Goal: Check status: Check status

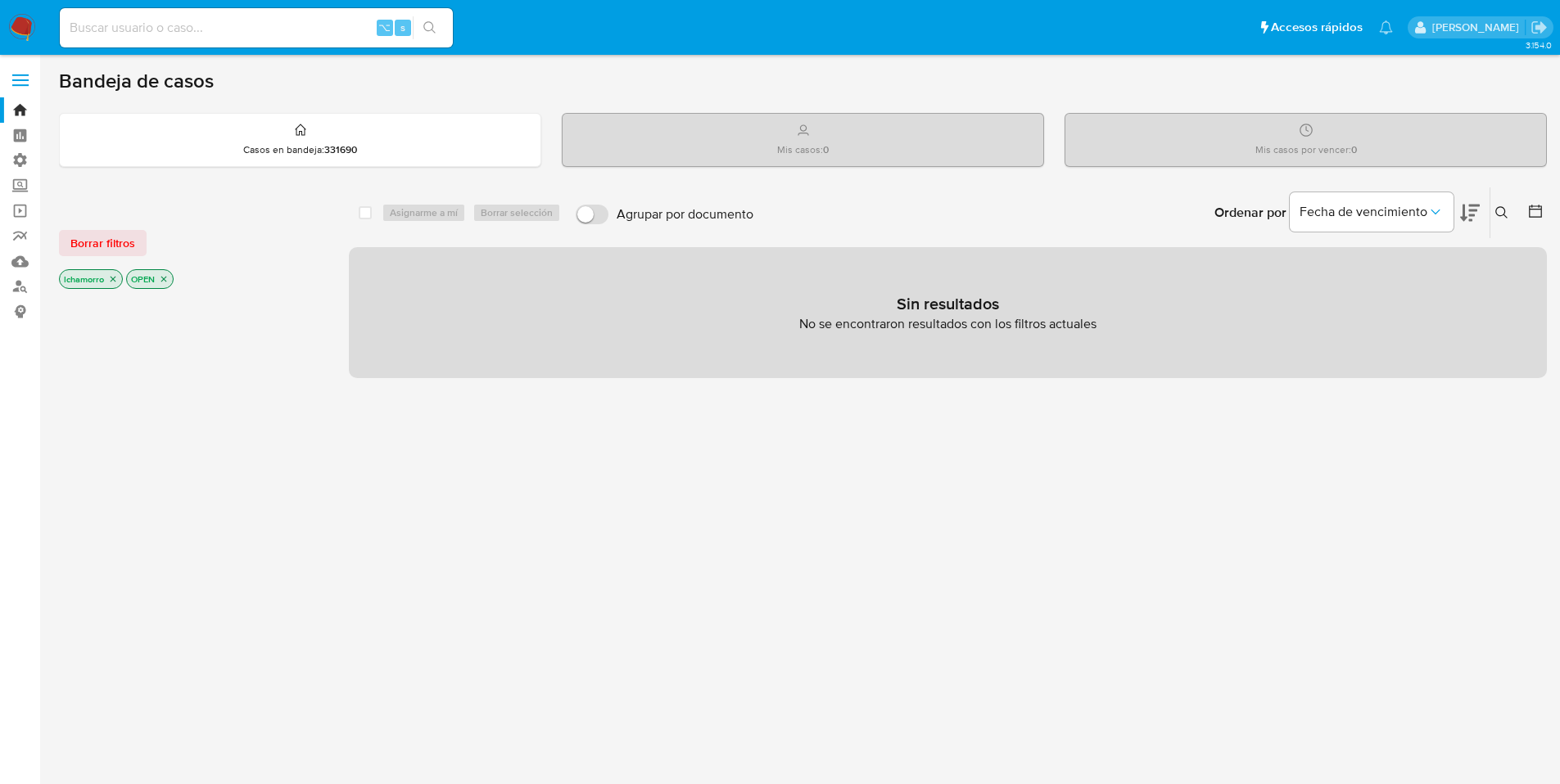
click at [165, 39] on div "⌥ s" at bounding box center [256, 27] width 393 height 39
click at [163, 32] on input at bounding box center [256, 28] width 393 height 21
type input "71491295"
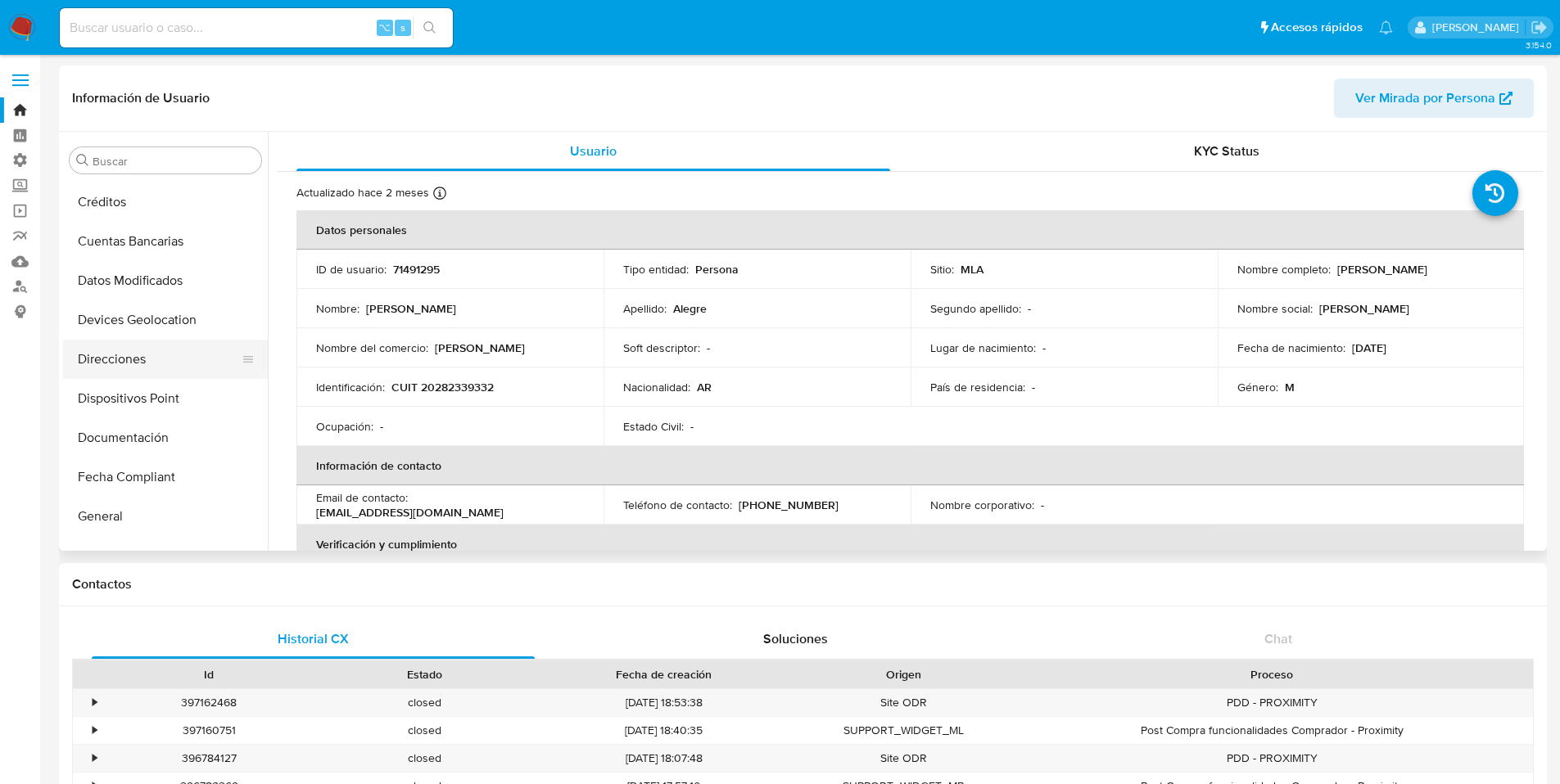
scroll to position [279, 0]
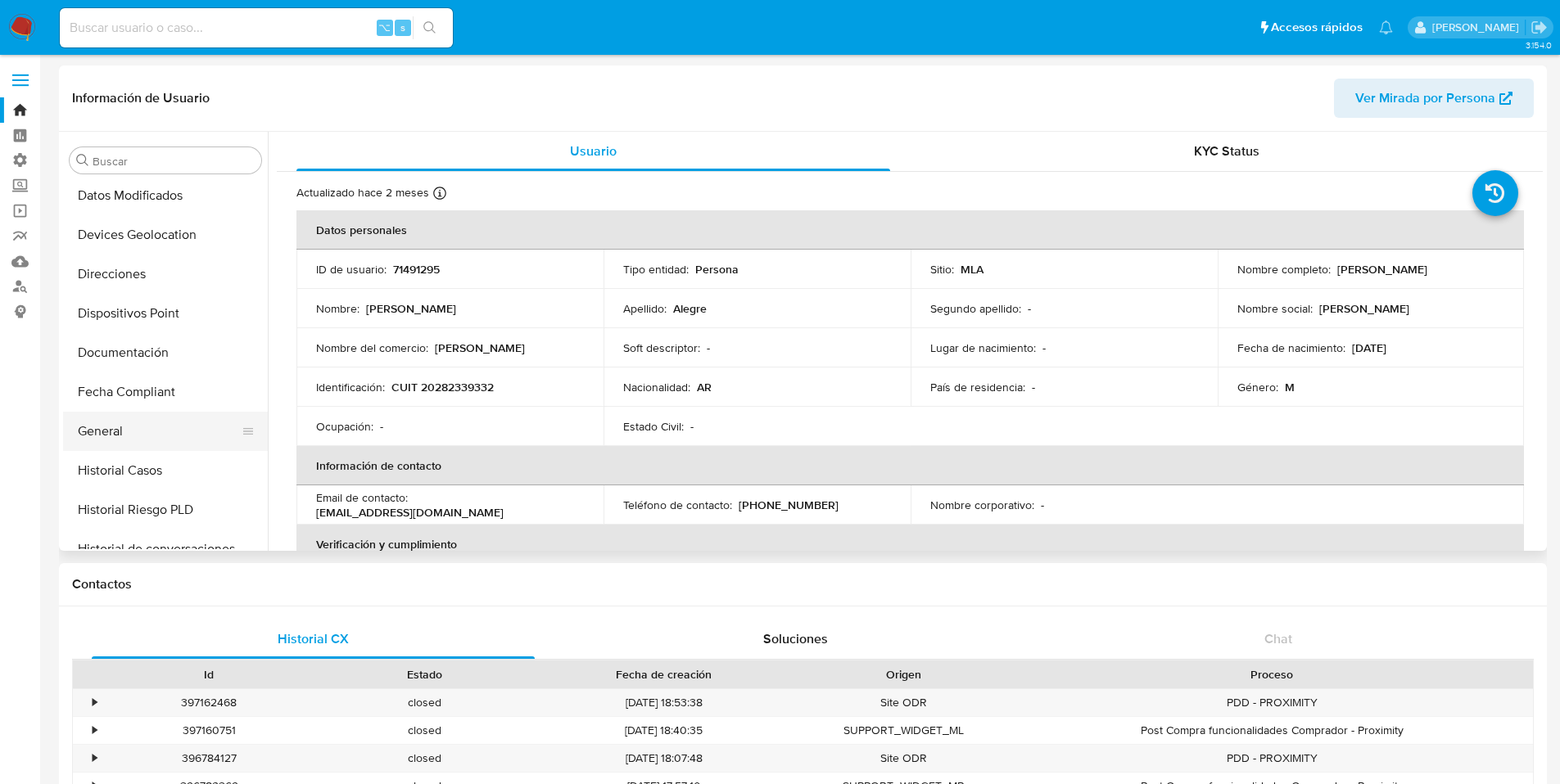
click at [141, 426] on button "General" at bounding box center [159, 431] width 192 height 39
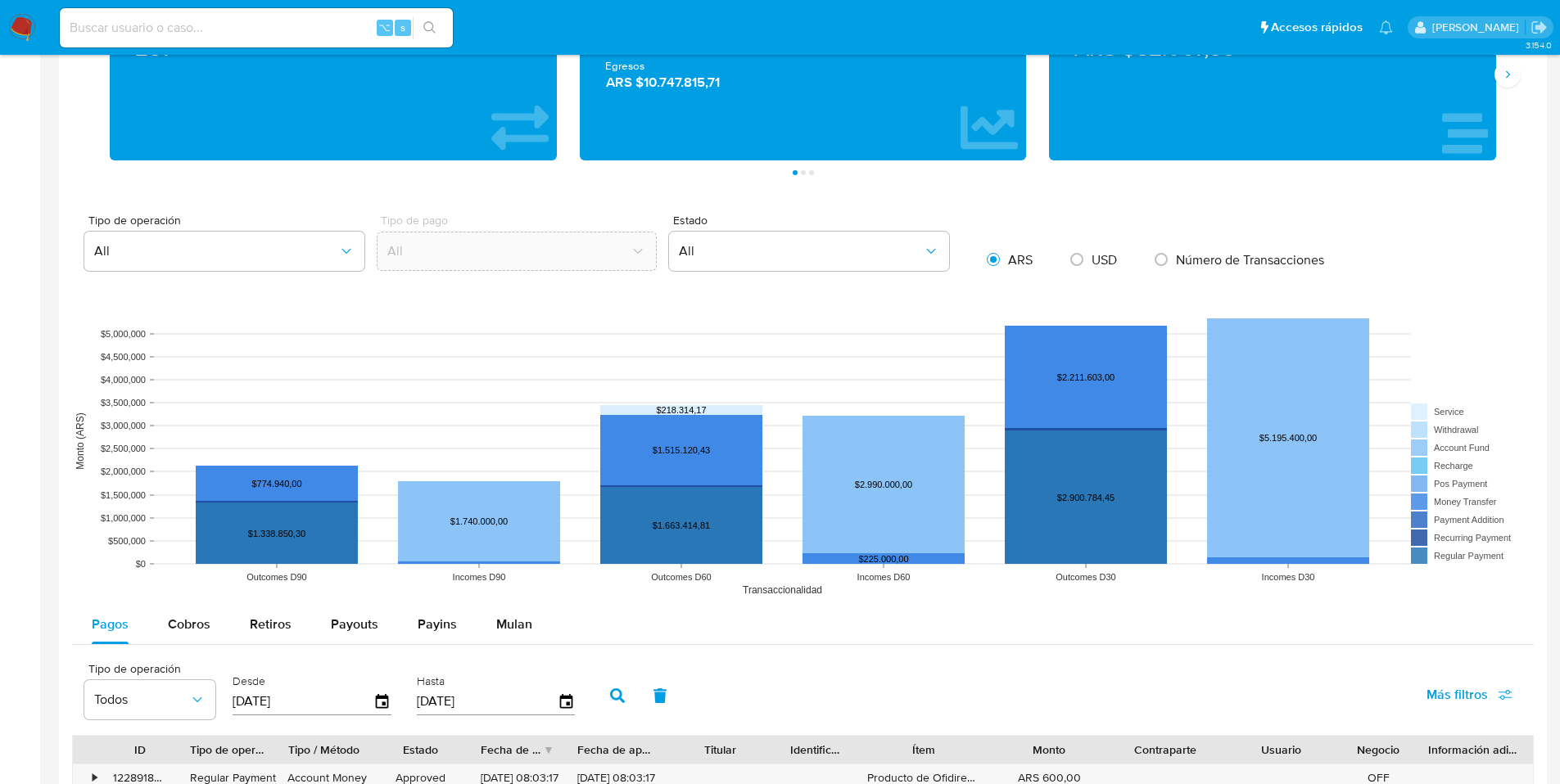
scroll to position [1583, 0]
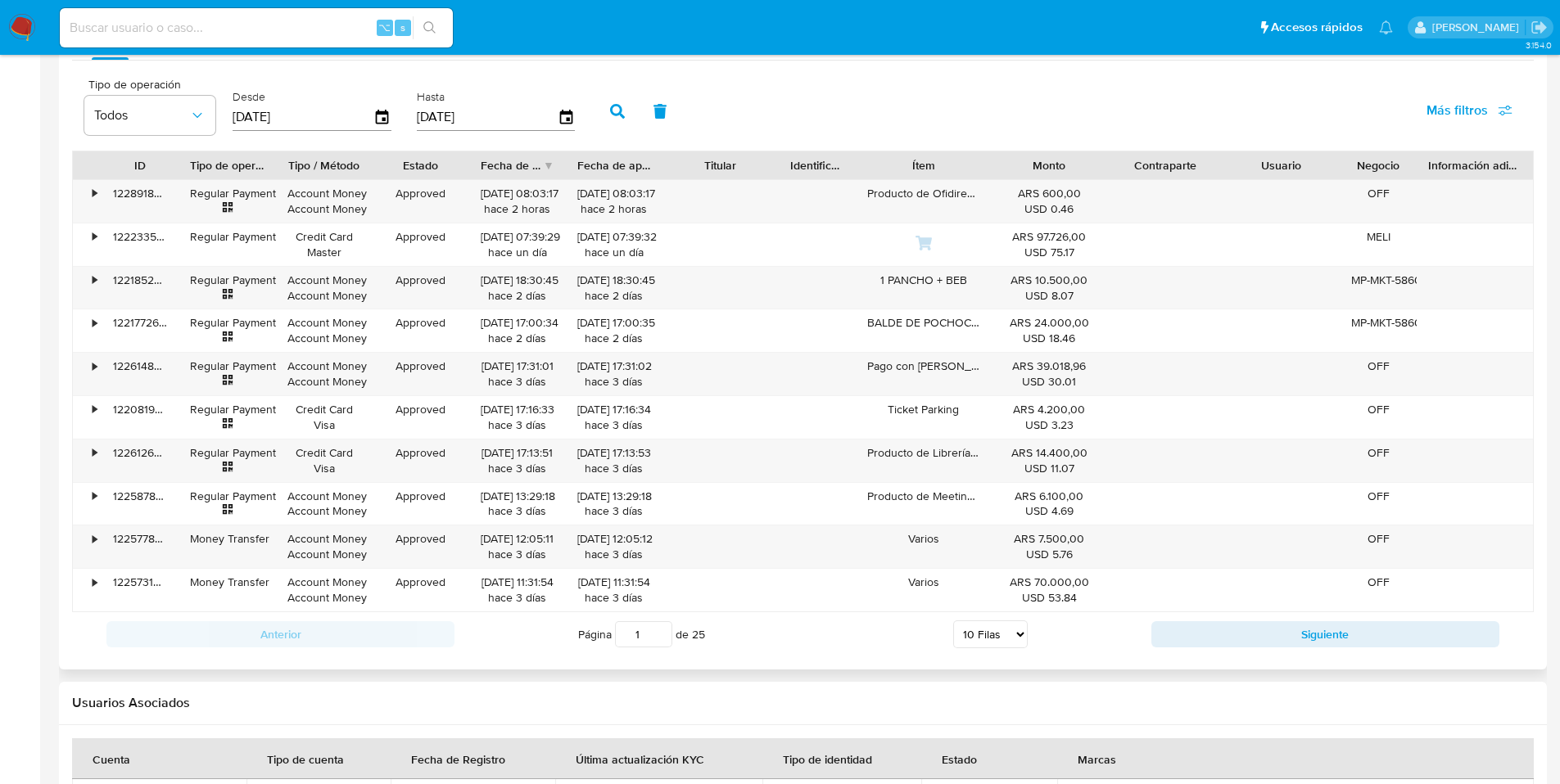
click at [963, 641] on select "5 Filas 10 Filas 20 Filas 25 Filas 50 Filas 100 Filas" at bounding box center [990, 634] width 75 height 28
select select "100"
click at [953, 621] on select "5 Filas 10 Filas 20 Filas 25 Filas 50 Filas 100 Filas" at bounding box center [990, 634] width 75 height 28
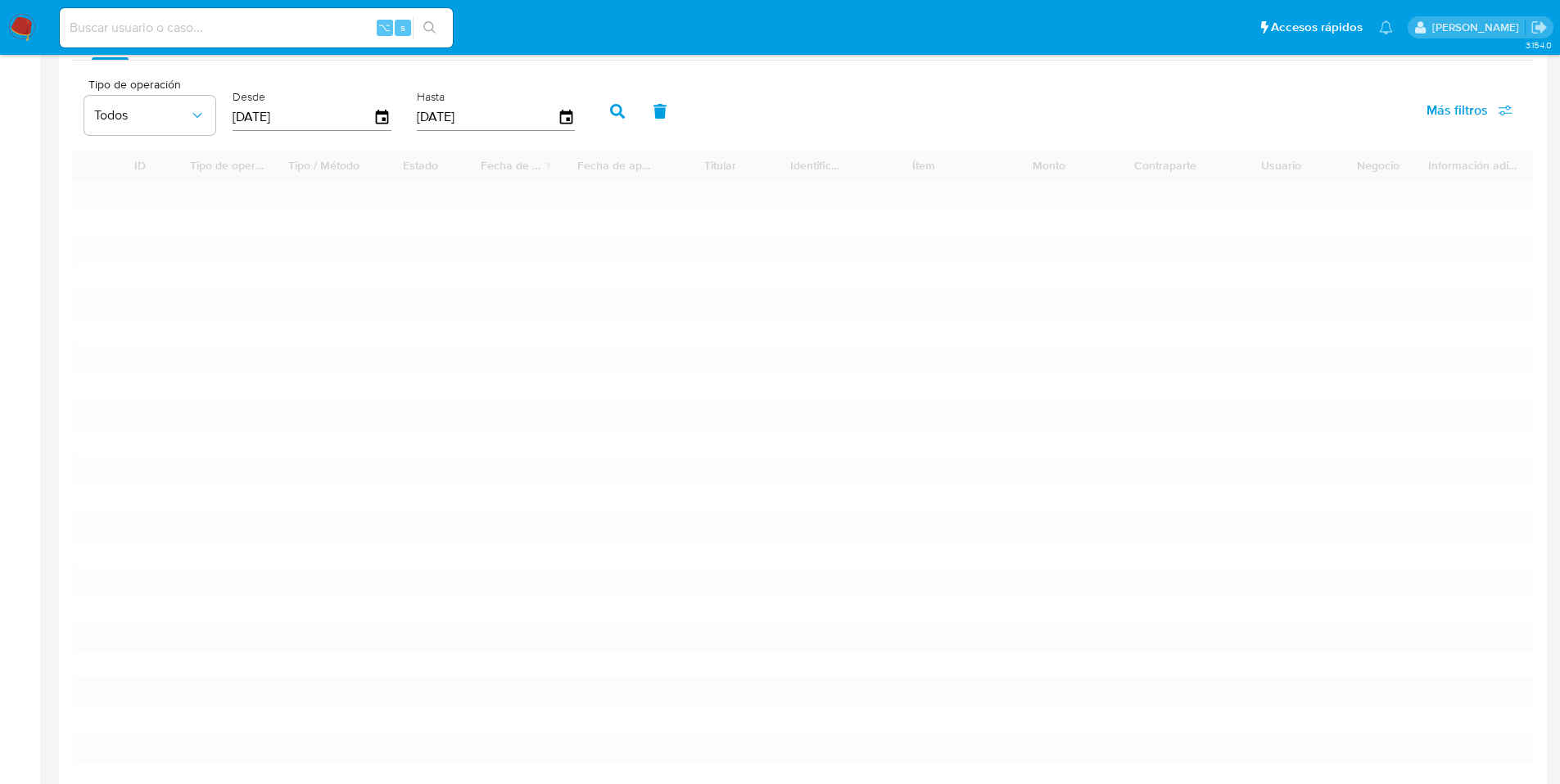
click at [610, 113] on icon "button" at bounding box center [617, 111] width 15 height 15
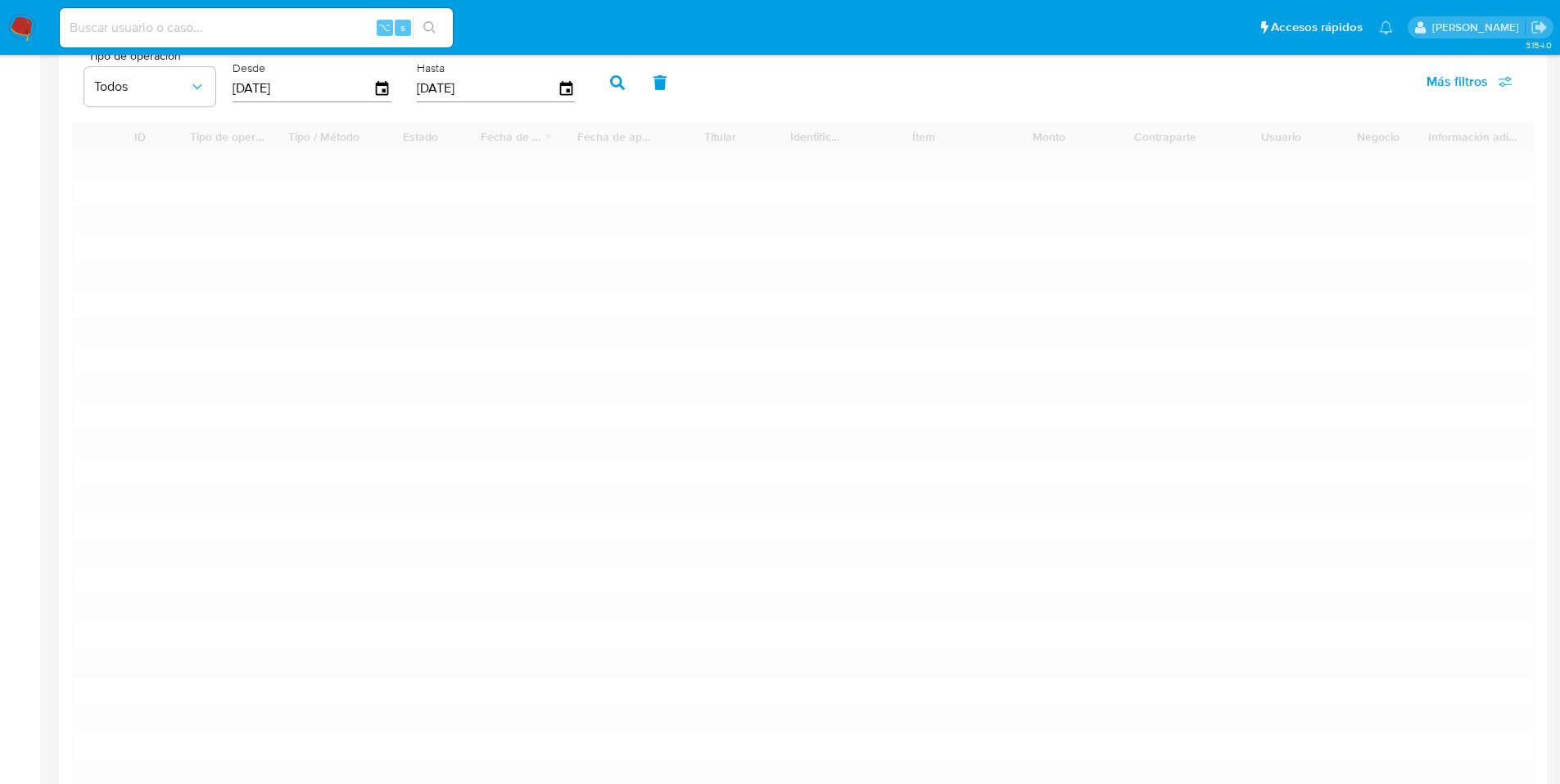
scroll to position [1565, 0]
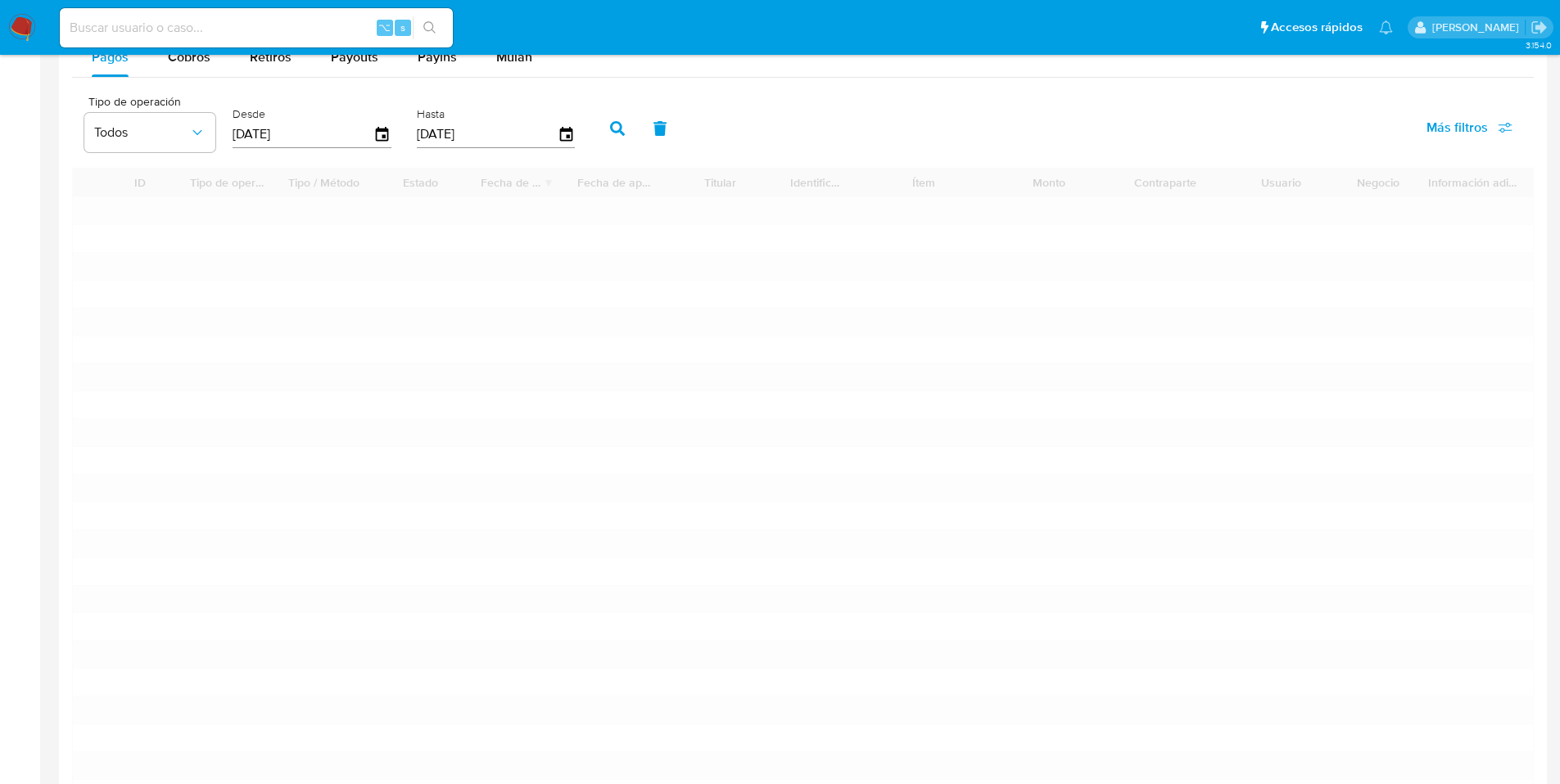
click at [601, 126] on button "button" at bounding box center [617, 128] width 43 height 39
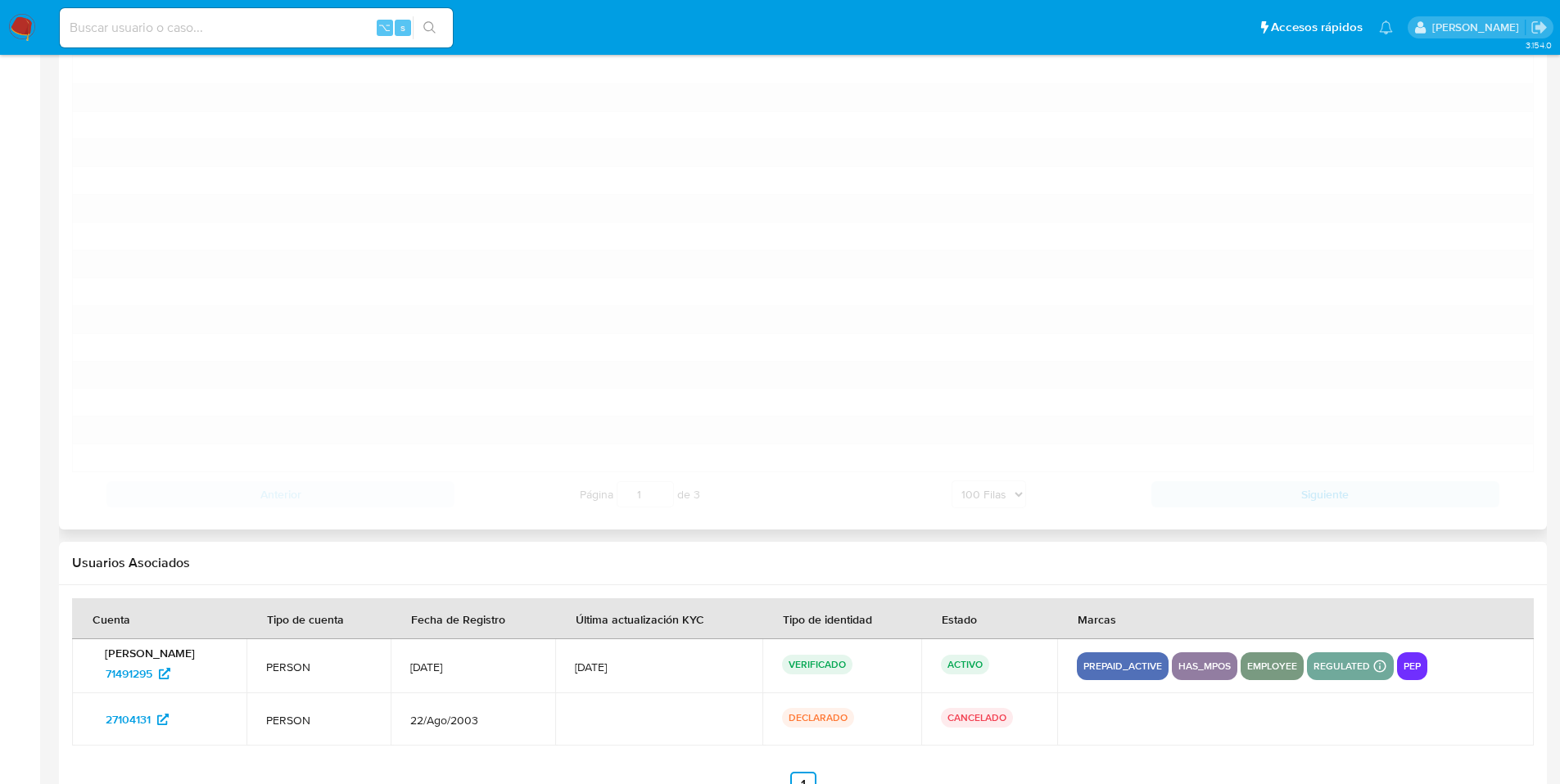
scroll to position [4114, 0]
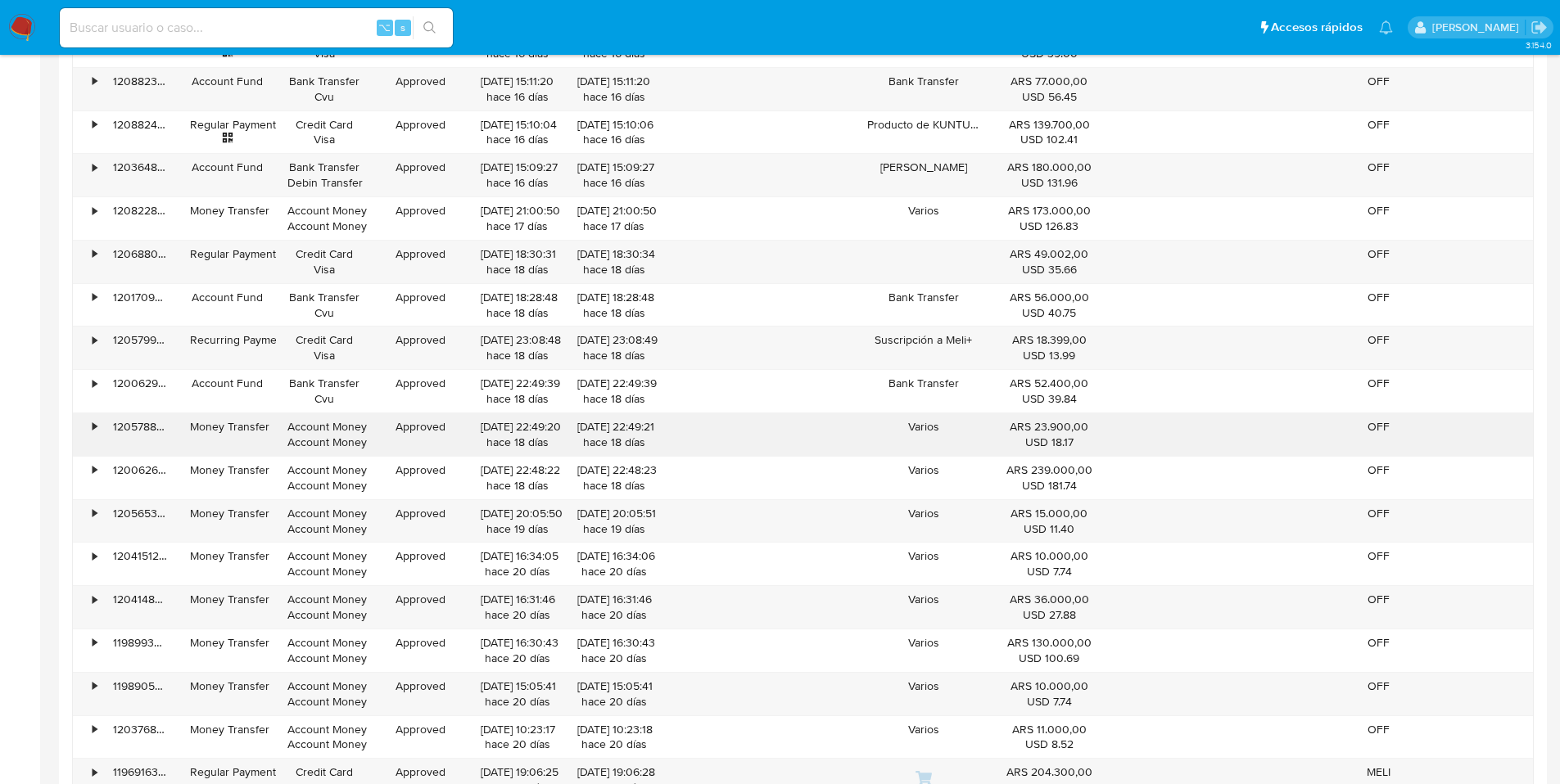
click at [992, 453] on div "ARS 23.900,00 USD 18.17" at bounding box center [1049, 435] width 116 height 43
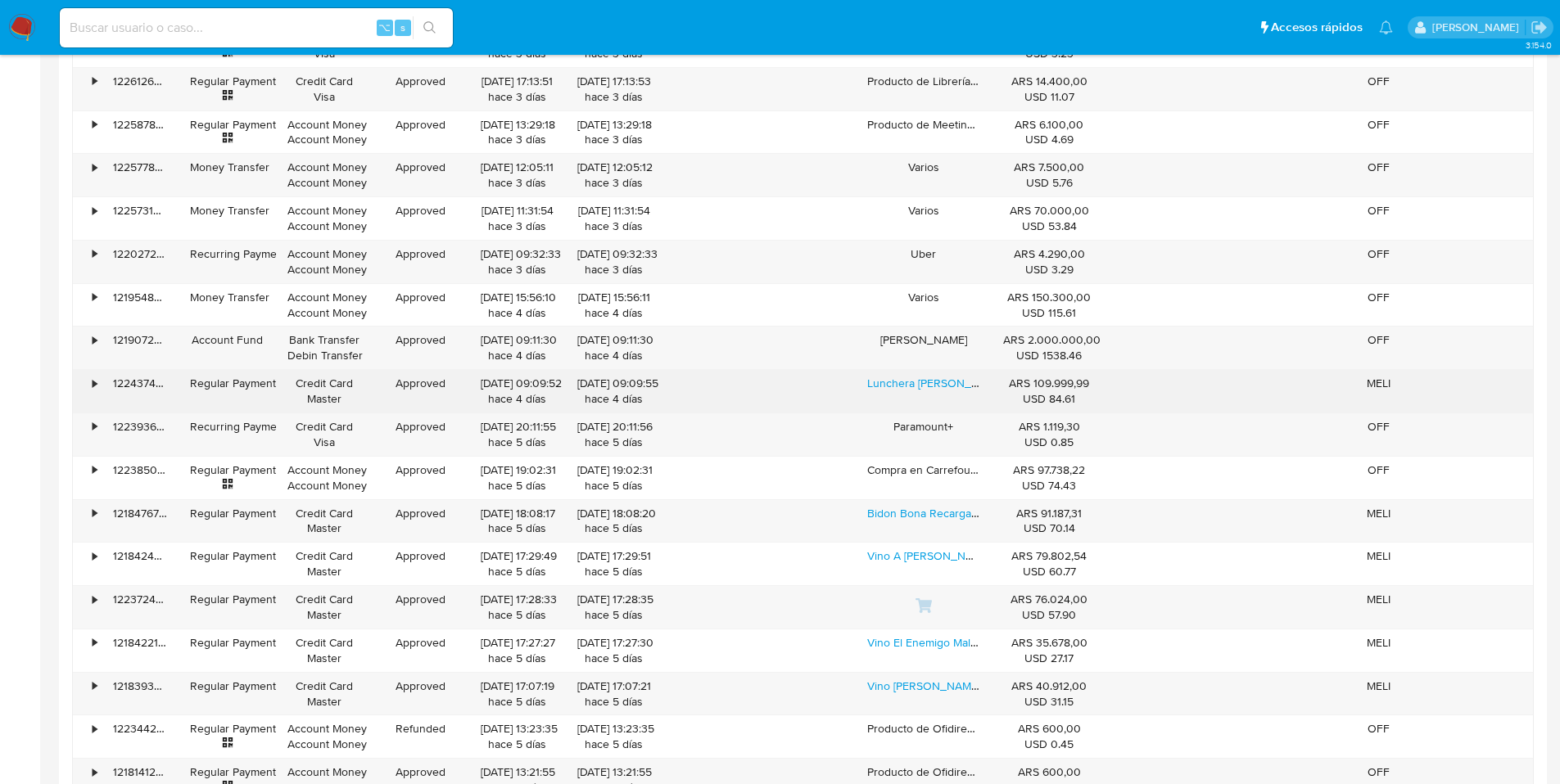
scroll to position [1947, 0]
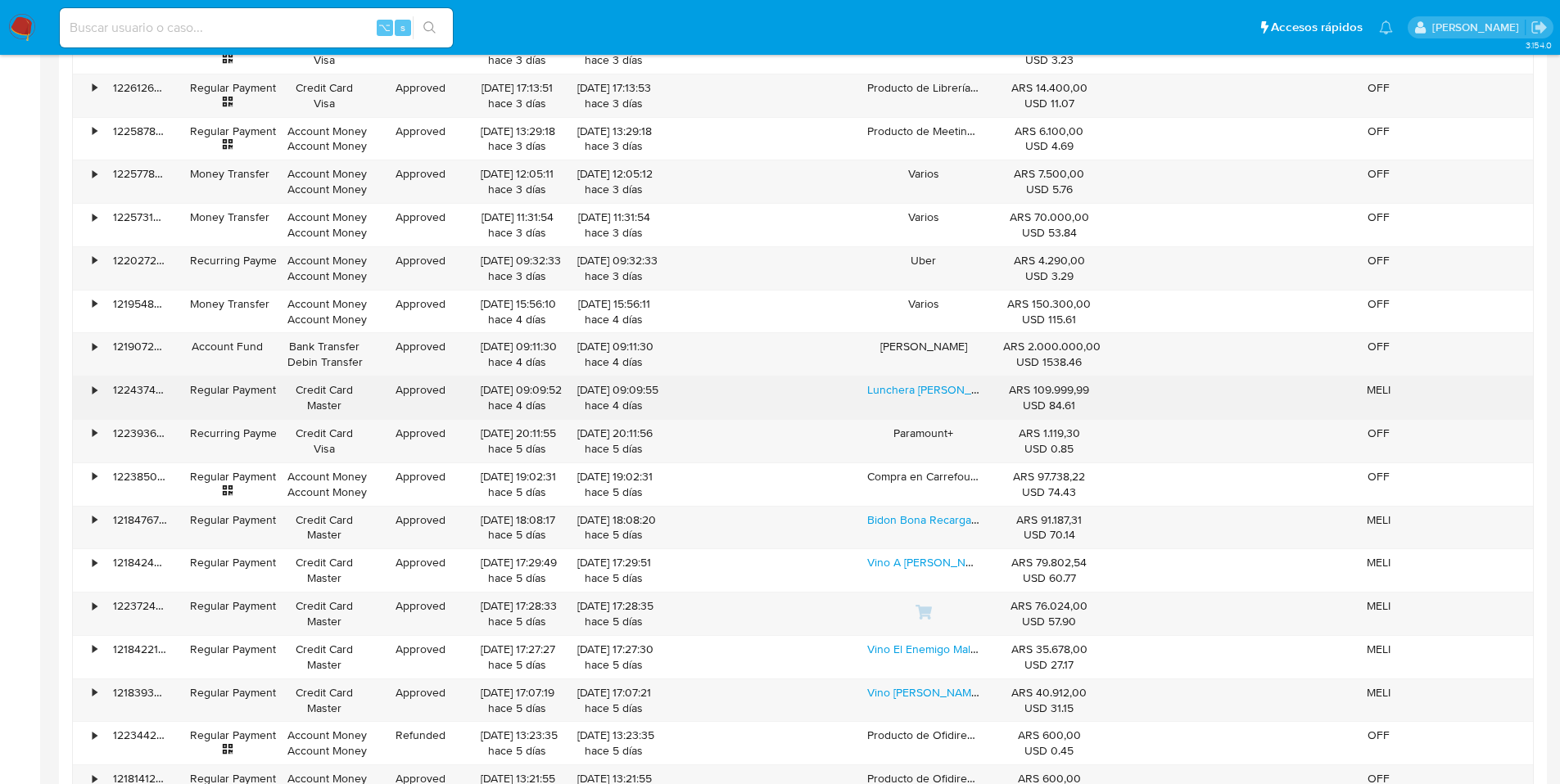
click at [95, 389] on div "•" at bounding box center [94, 390] width 4 height 16
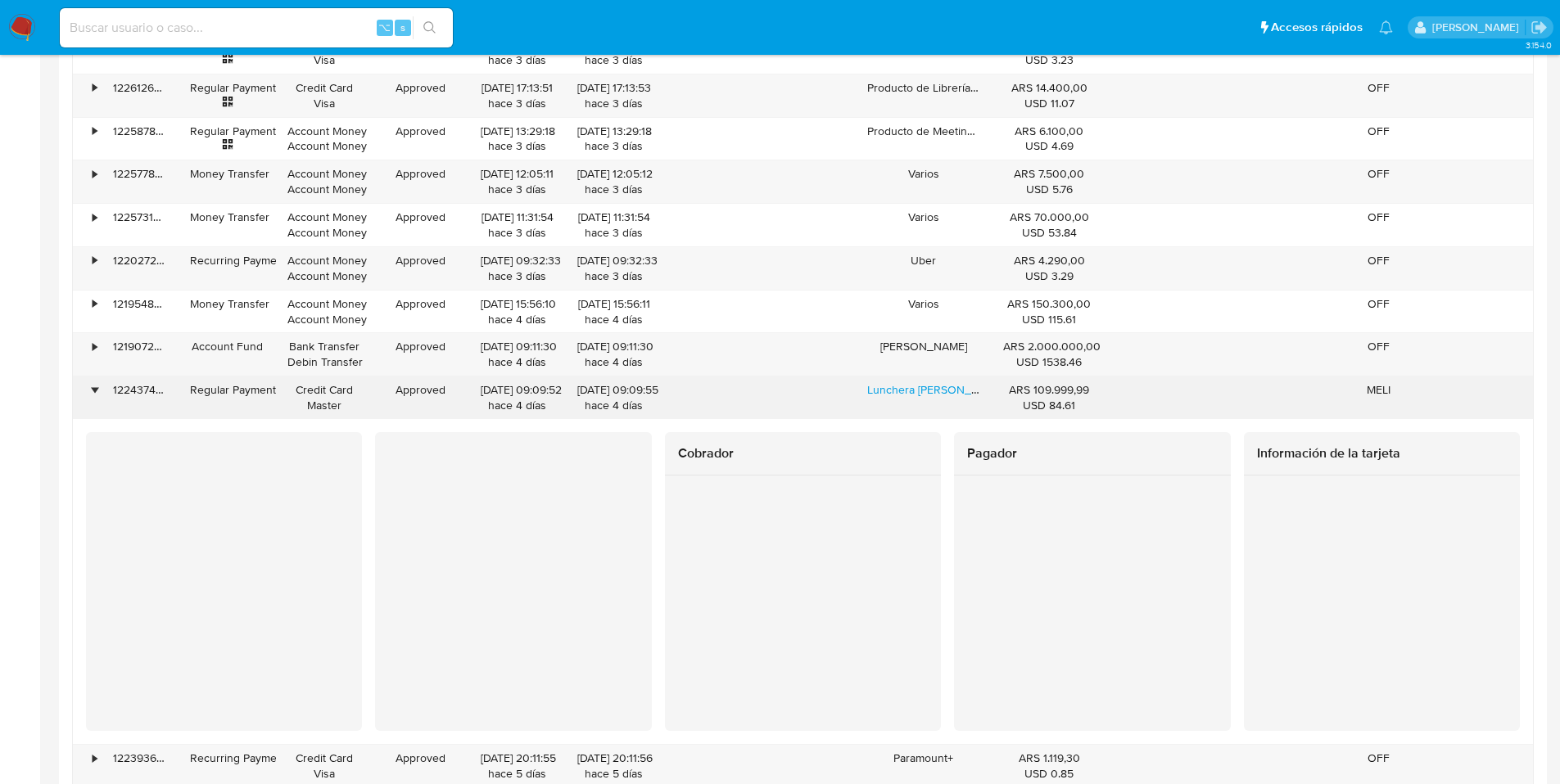
click at [96, 389] on div "•" at bounding box center [94, 390] width 4 height 16
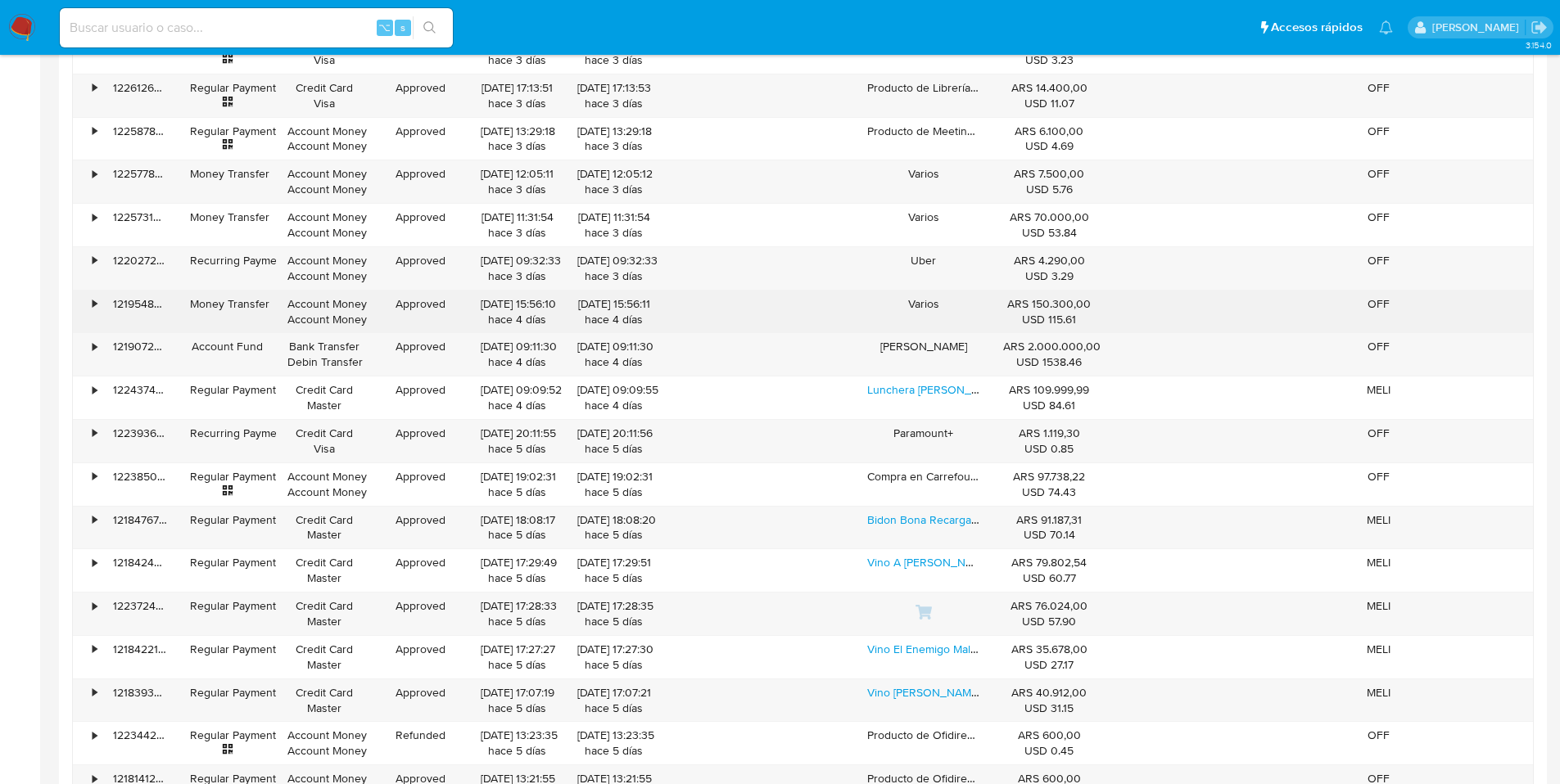
click at [97, 303] on div "•" at bounding box center [87, 312] width 28 height 43
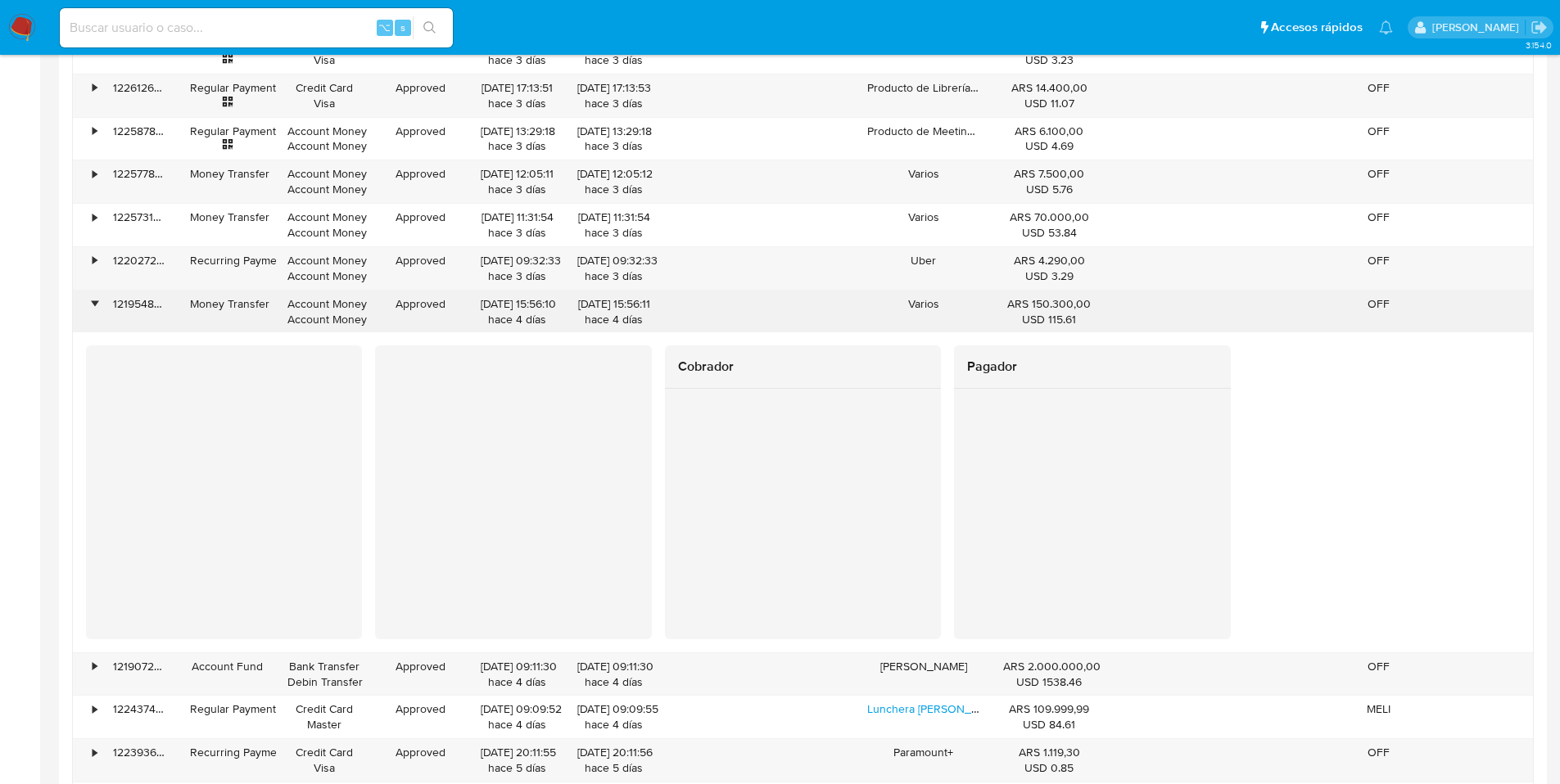
click at [96, 303] on div "•" at bounding box center [94, 304] width 4 height 16
